Goal: Information Seeking & Learning: Find specific fact

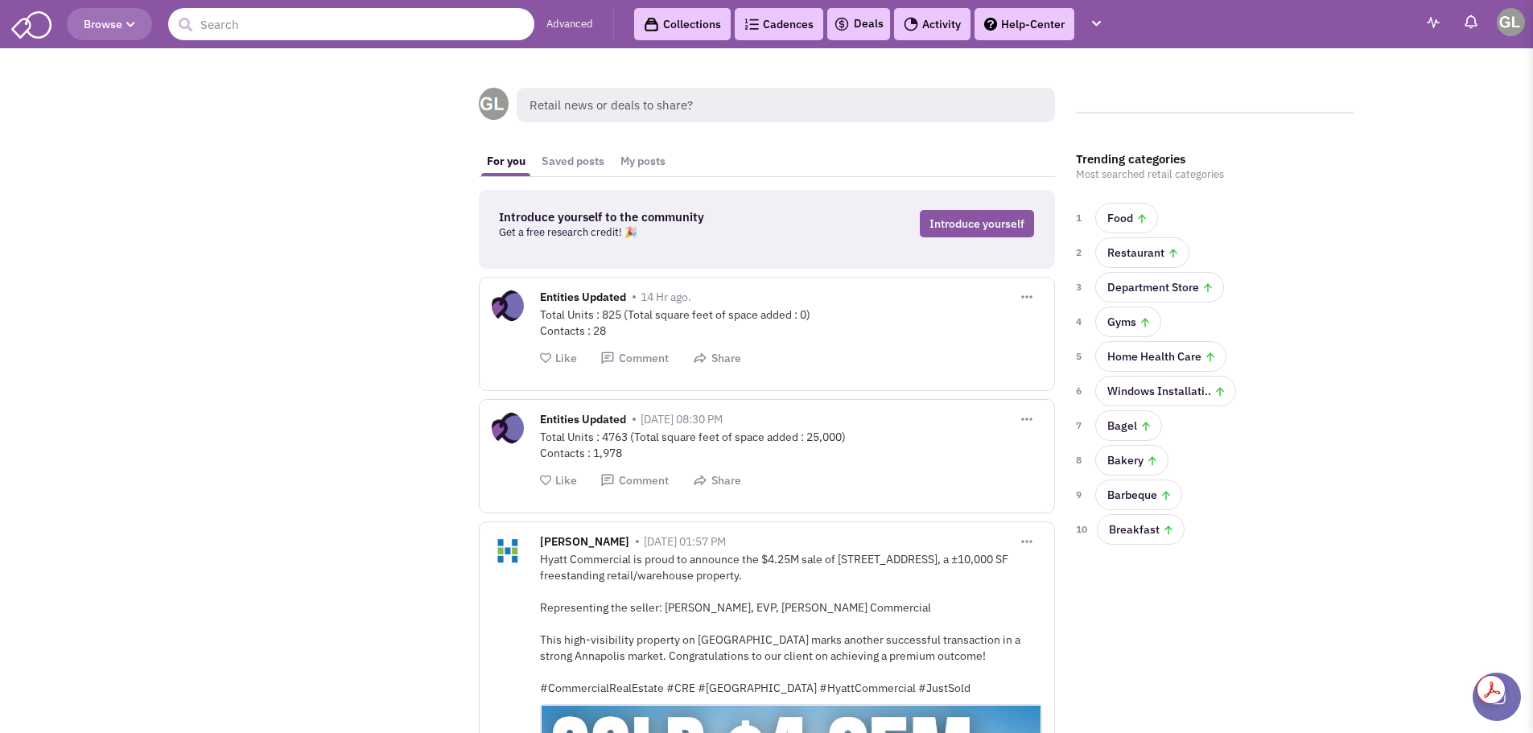
click at [295, 24] on input "text" at bounding box center [351, 24] width 366 height 32
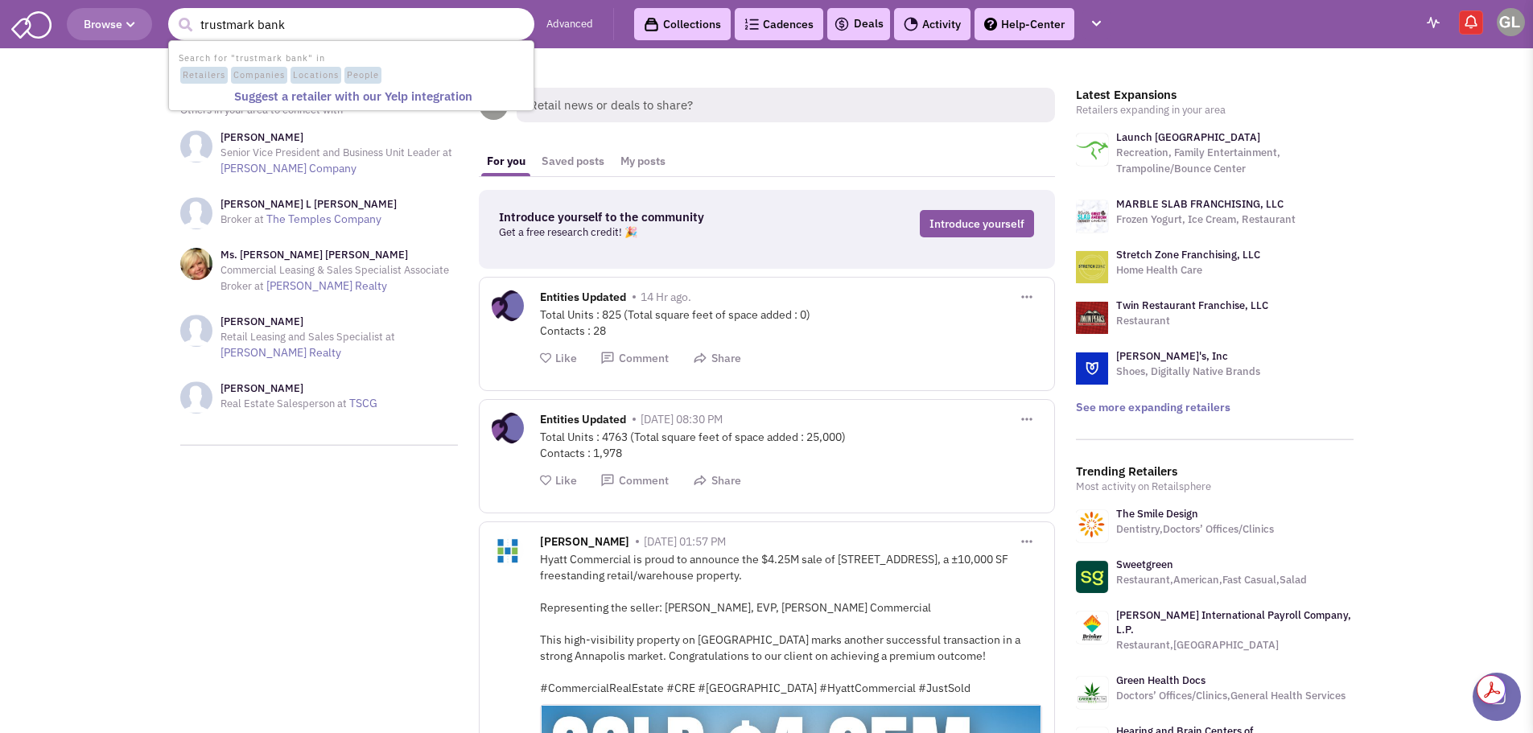
type input "trustmark bank"
click at [173, 13] on button "submit" at bounding box center [185, 25] width 24 height 24
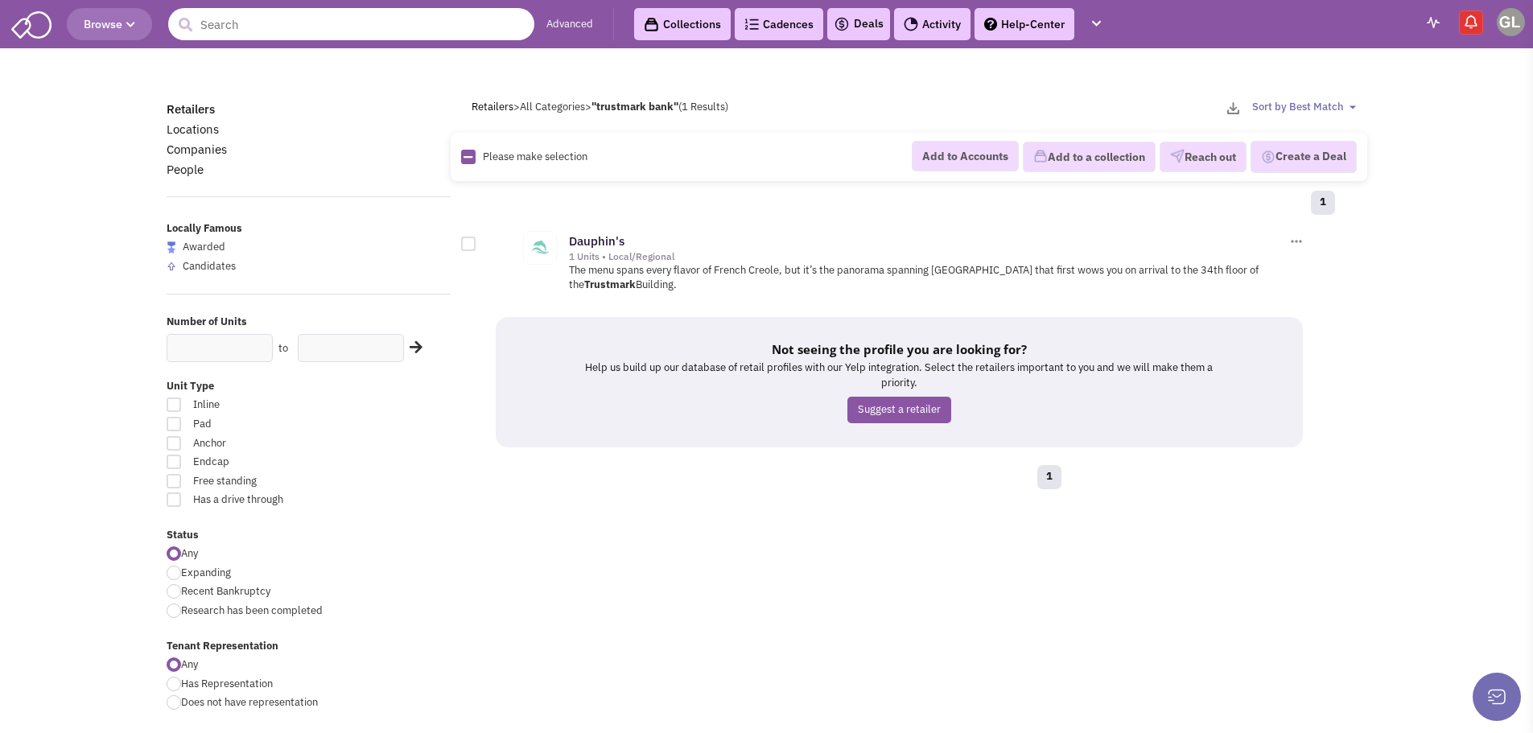
click at [264, 23] on input "text" at bounding box center [351, 24] width 366 height 32
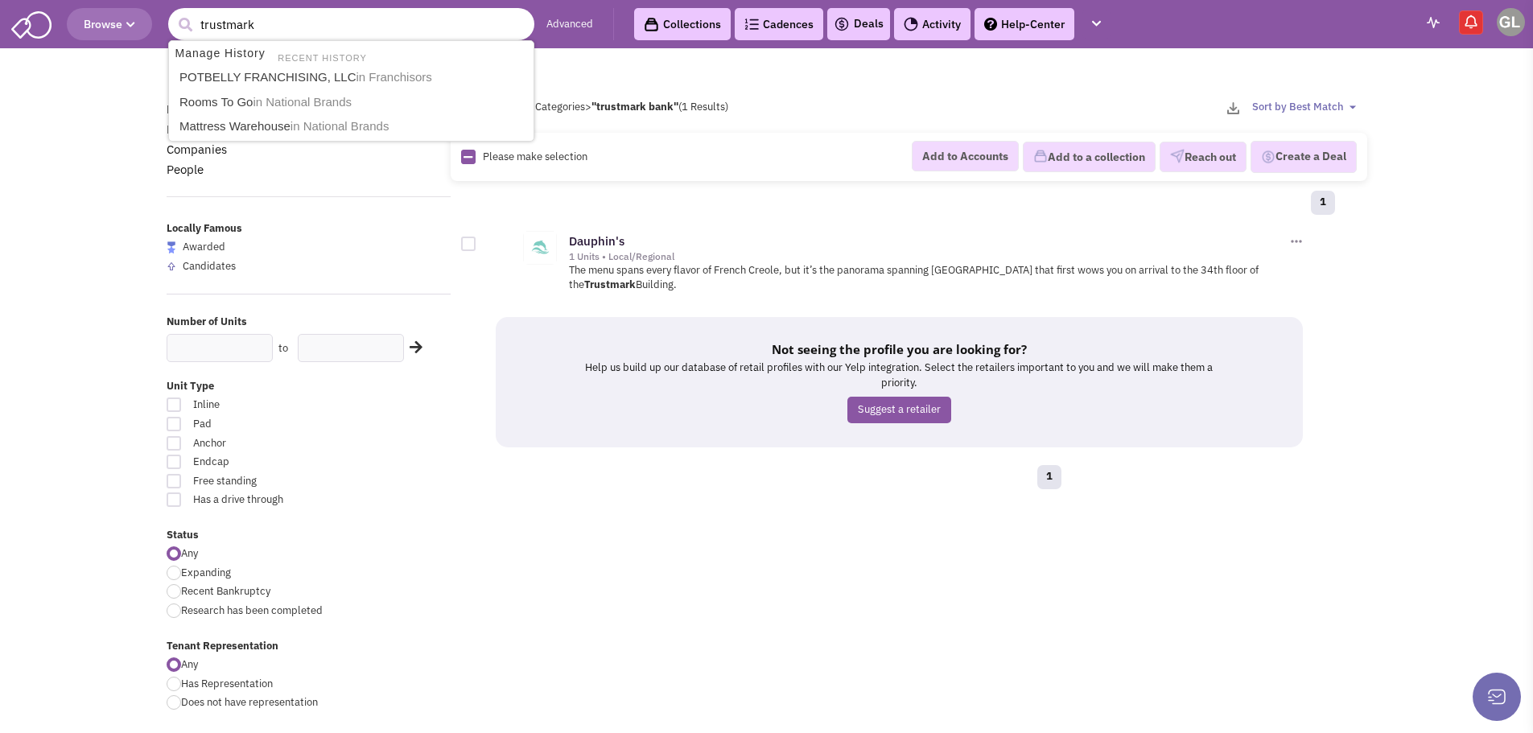
type input "trustmark"
click at [173, 13] on button "submit" at bounding box center [185, 25] width 24 height 24
